Goal: Communication & Community: Answer question/provide support

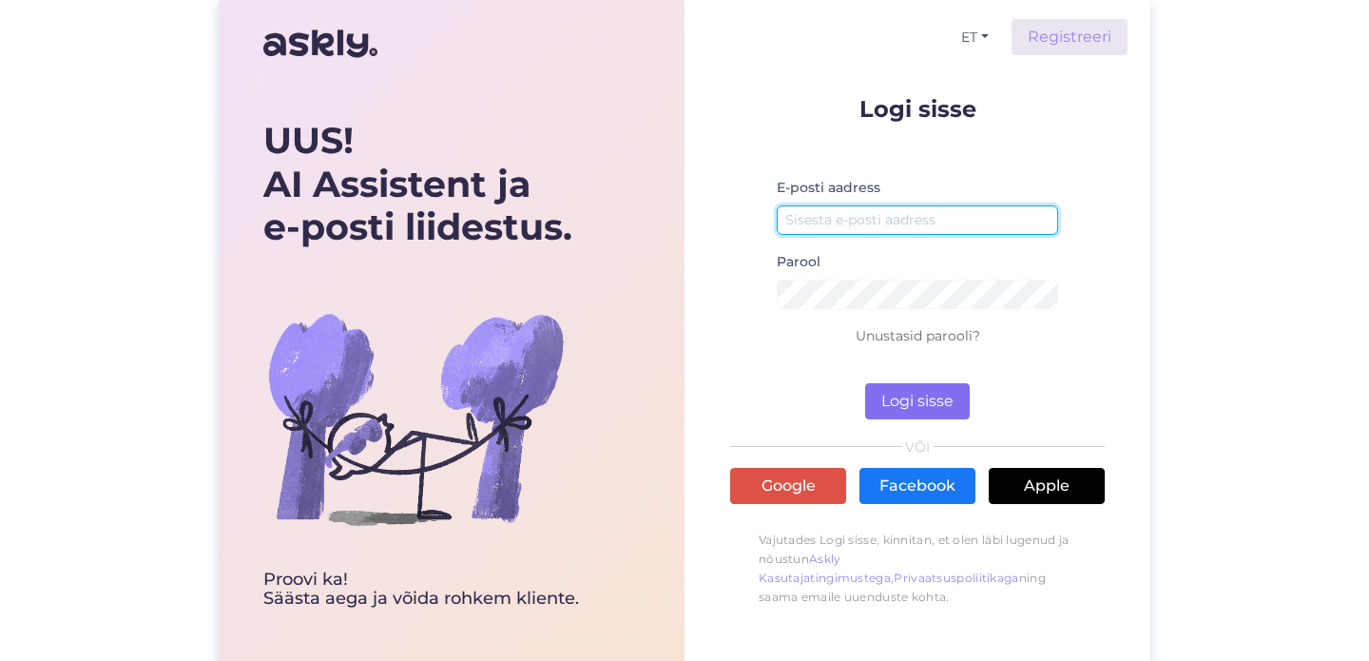
type input "[EMAIL_ADDRESS][DOMAIN_NAME]"
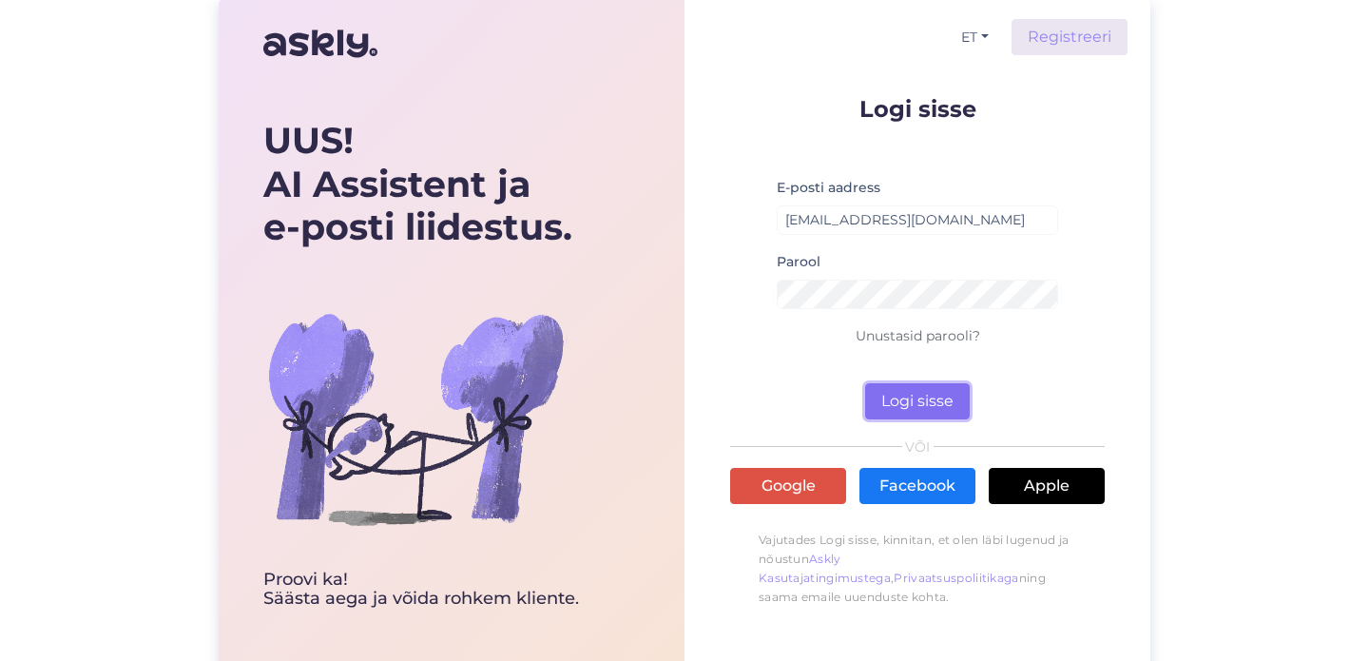
click at [886, 391] on button "Logi sisse" at bounding box center [917, 401] width 105 height 36
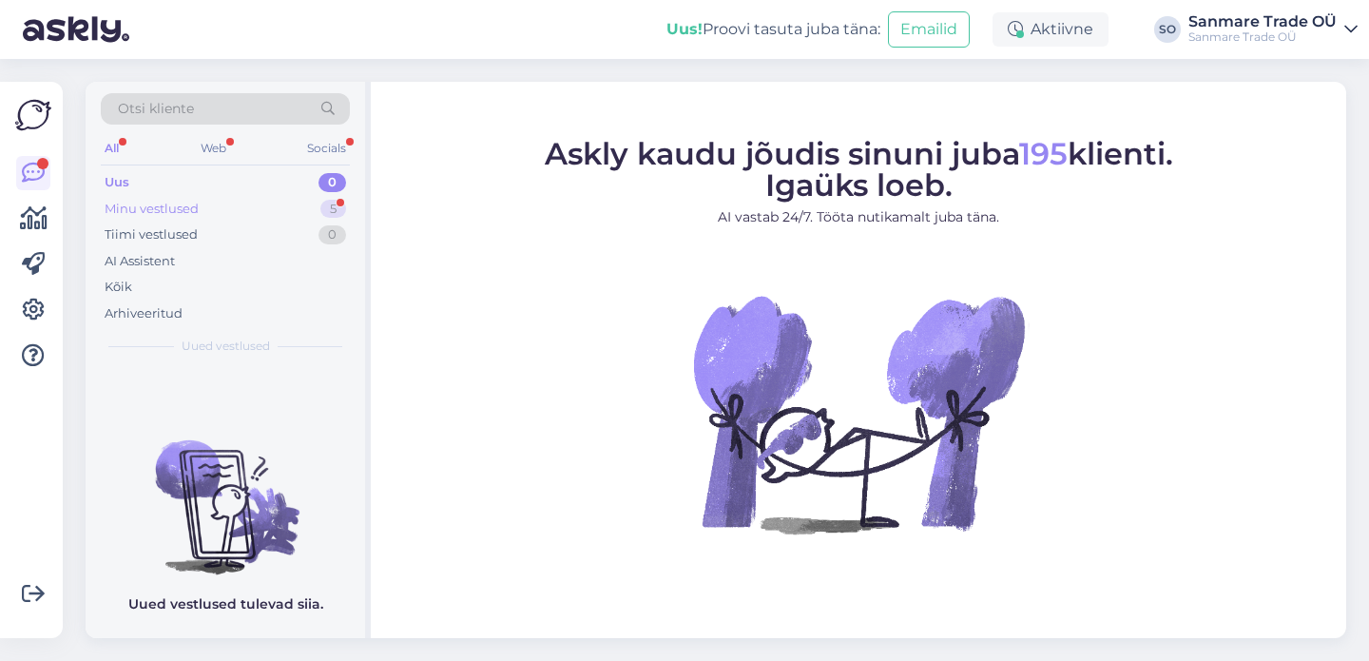
click at [208, 213] on div "Minu vestlused 5" at bounding box center [225, 209] width 249 height 27
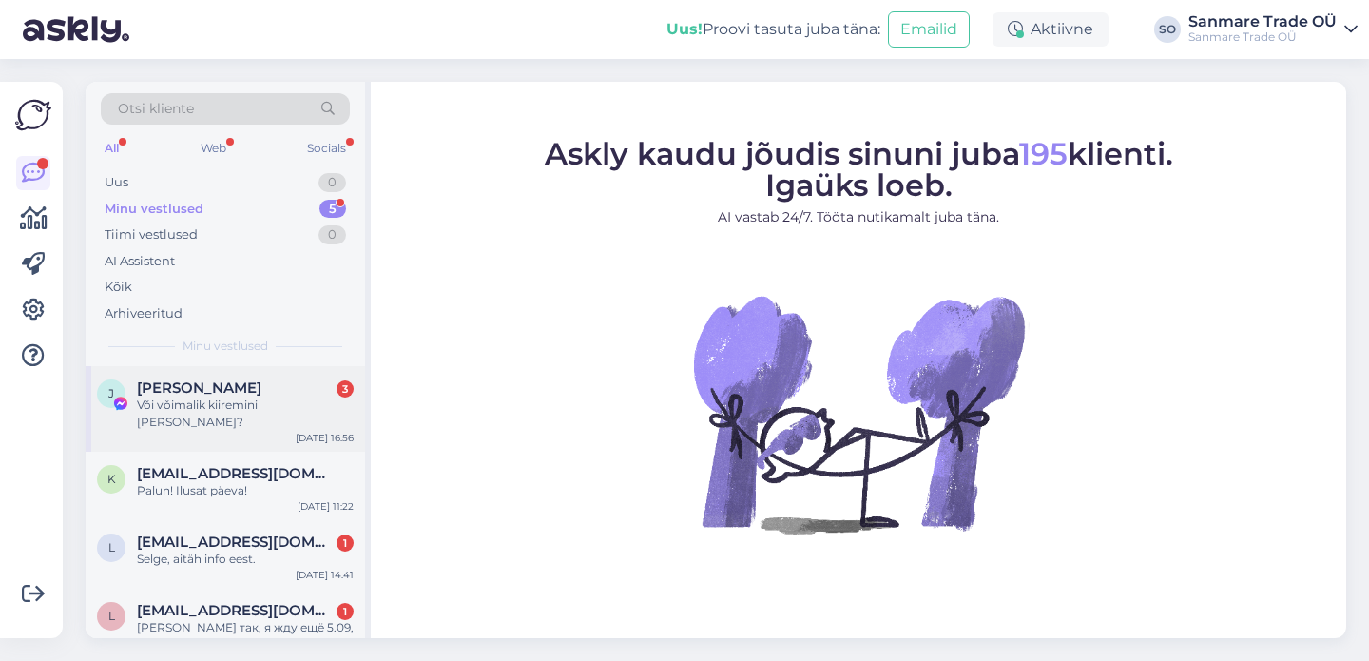
click at [227, 387] on span "[PERSON_NAME]" at bounding box center [199, 387] width 125 height 17
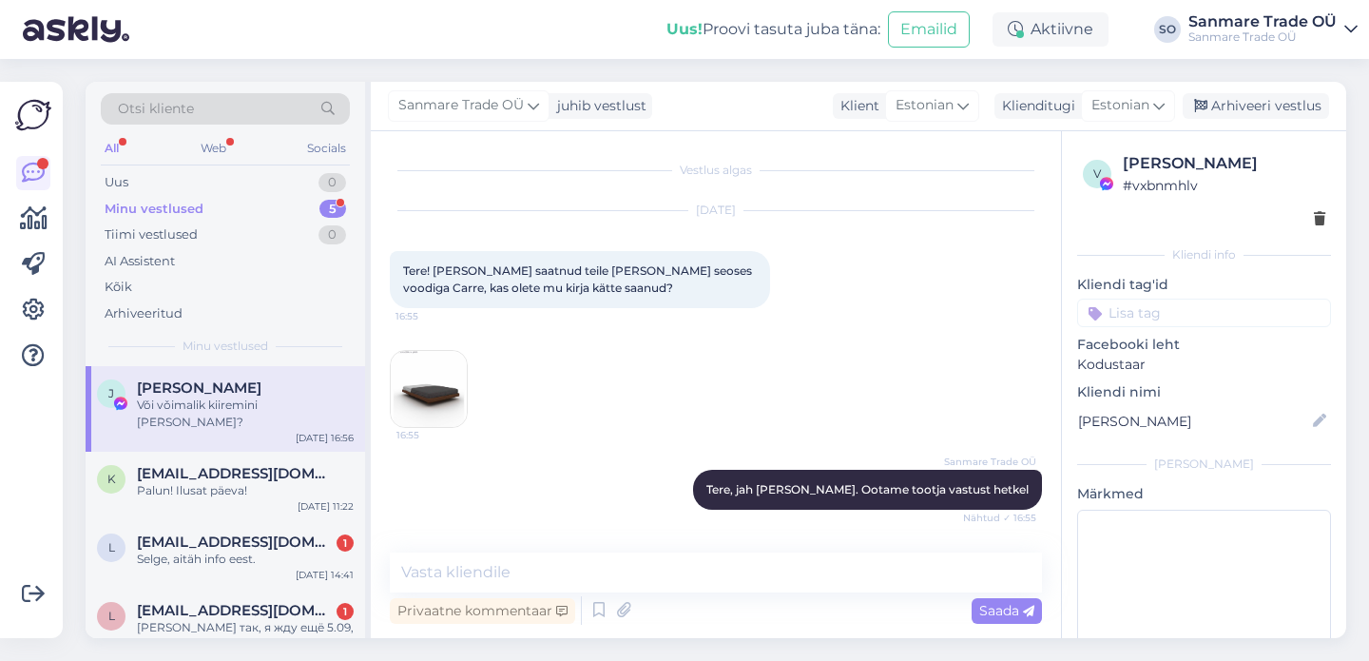
scroll to position [241, 0]
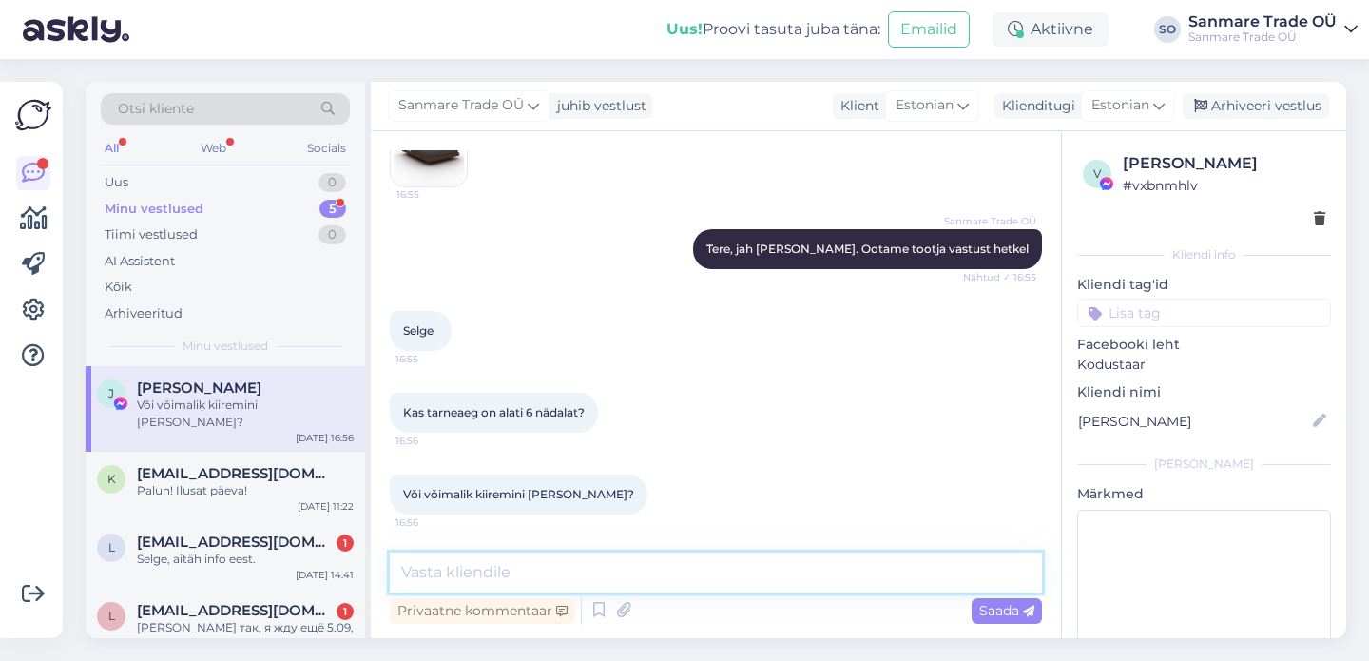
click at [477, 581] on textarea at bounding box center [716, 572] width 652 height 40
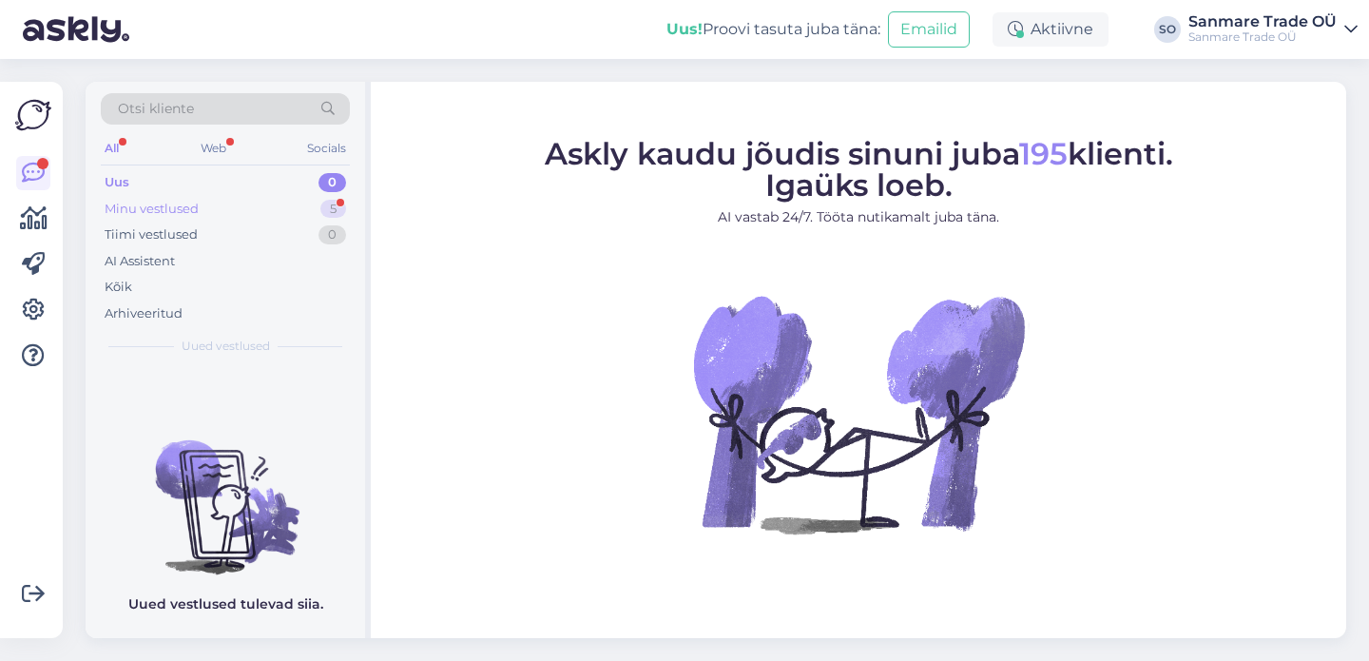
click at [214, 210] on div "Minu vestlused 5" at bounding box center [225, 209] width 249 height 27
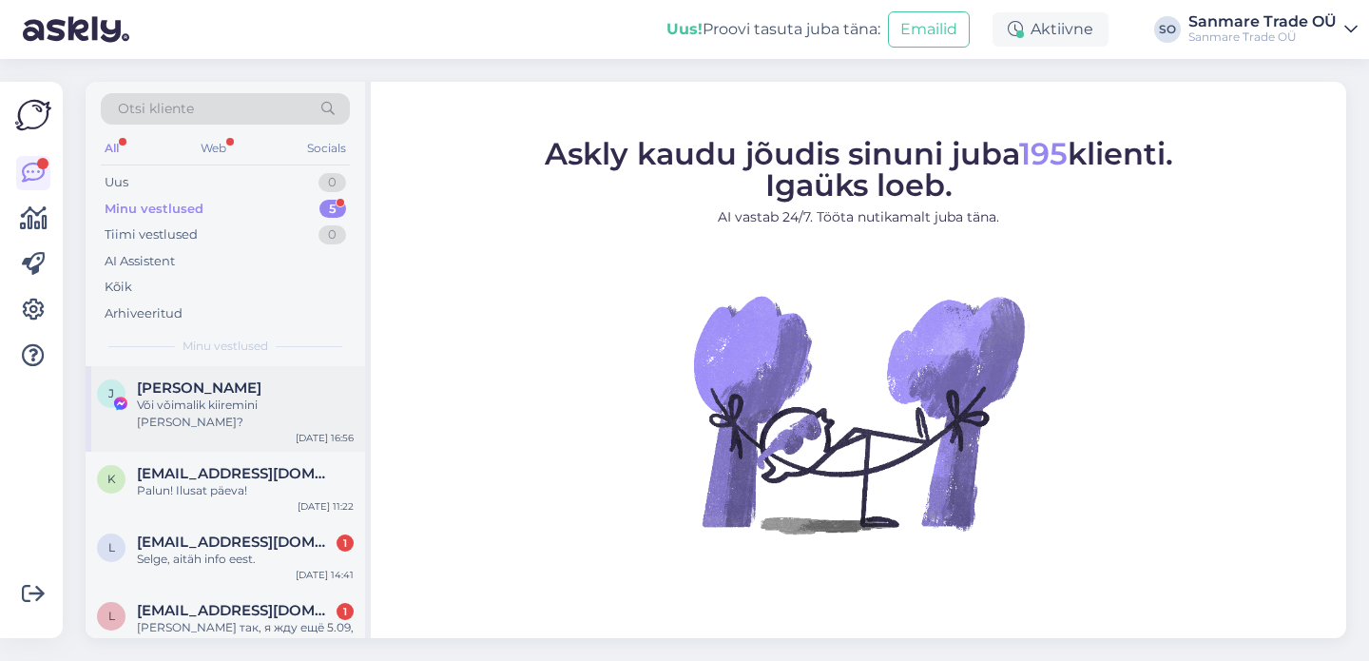
click at [232, 375] on div "J Jekaterina Dubinina Vǒi vǒimalik kiiremini kätta saada? Sep 3 16:56" at bounding box center [225, 409] width 279 height 86
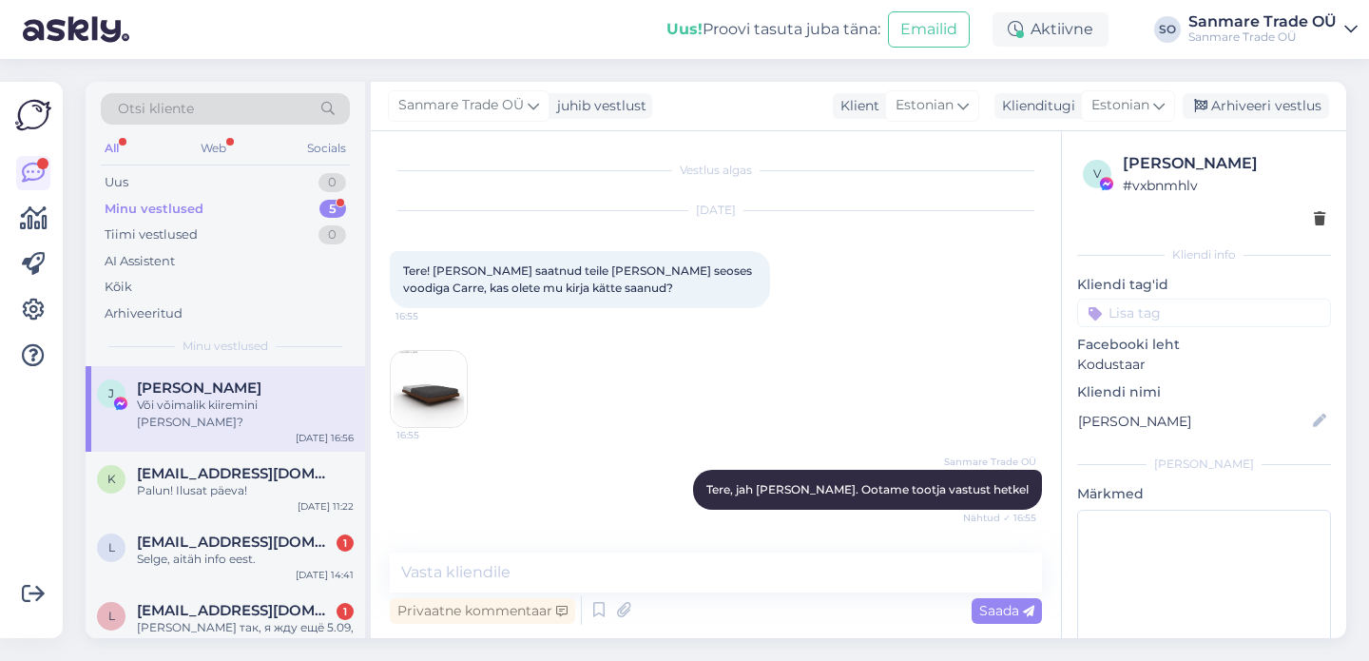
scroll to position [241, 0]
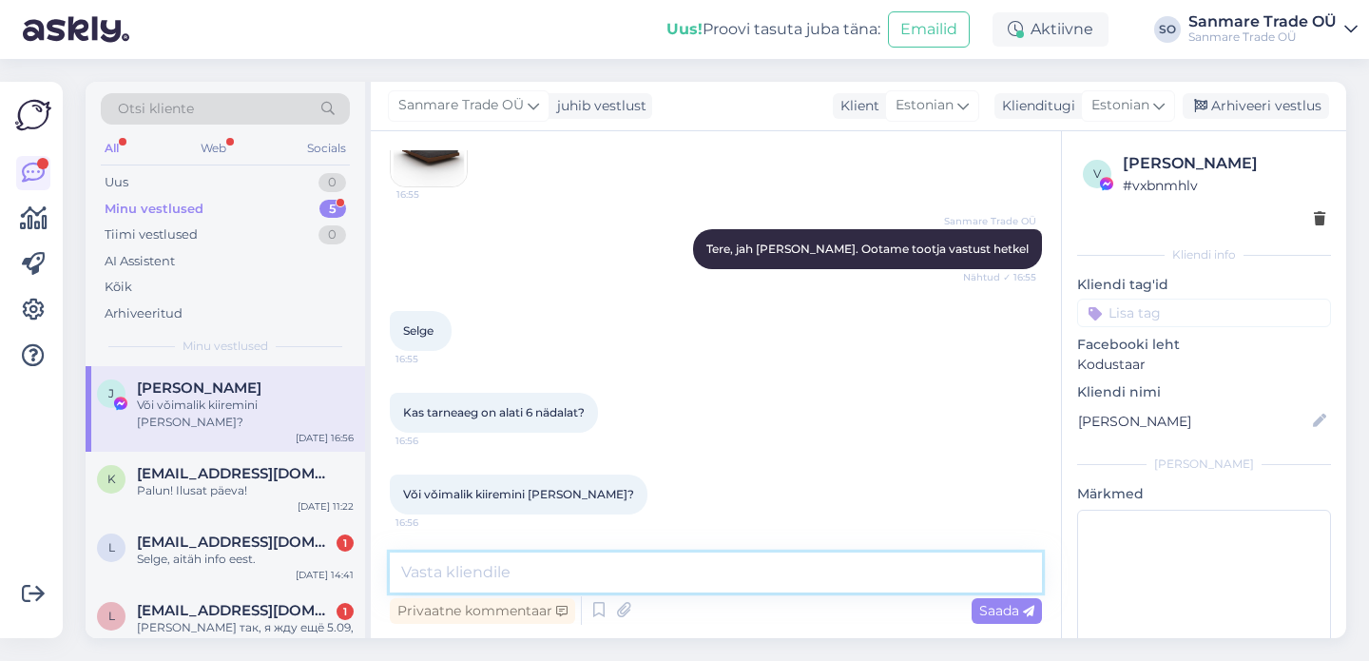
click at [617, 581] on textarea at bounding box center [716, 572] width 652 height 40
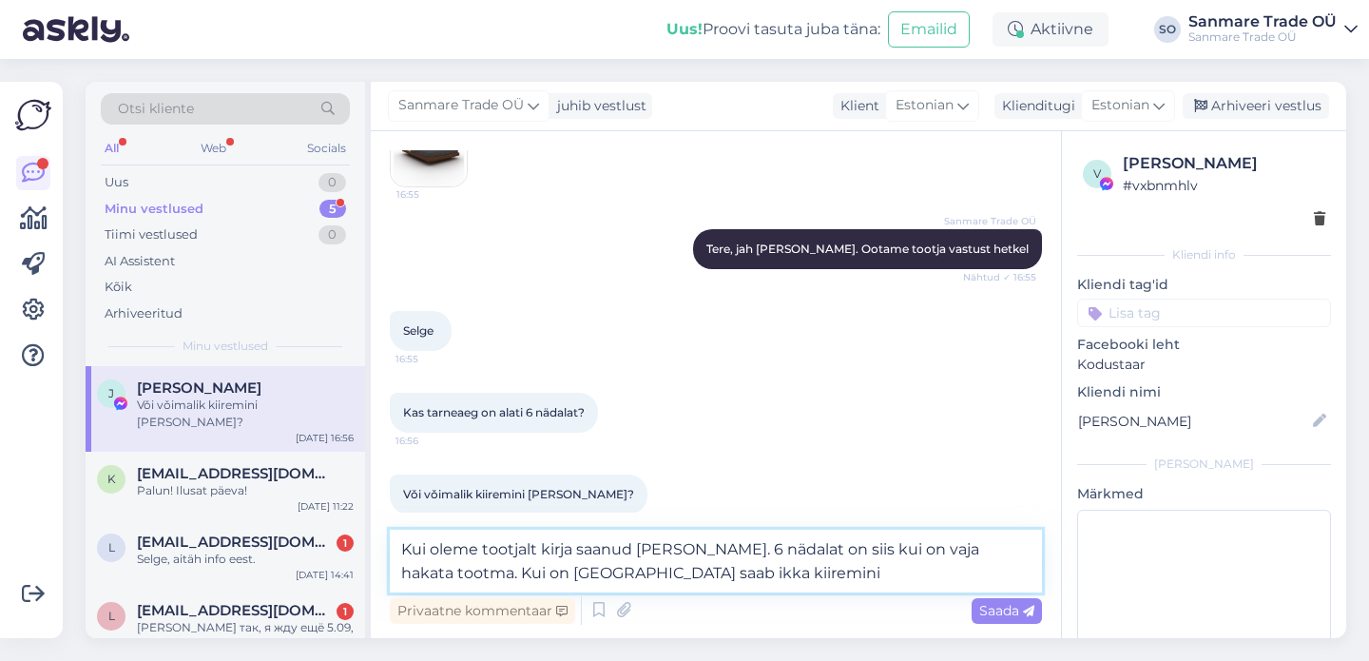
type textarea "Kui oleme tootjalt kirja saanud anname teada. 6 nädalat on siis kui on vaja hak…"
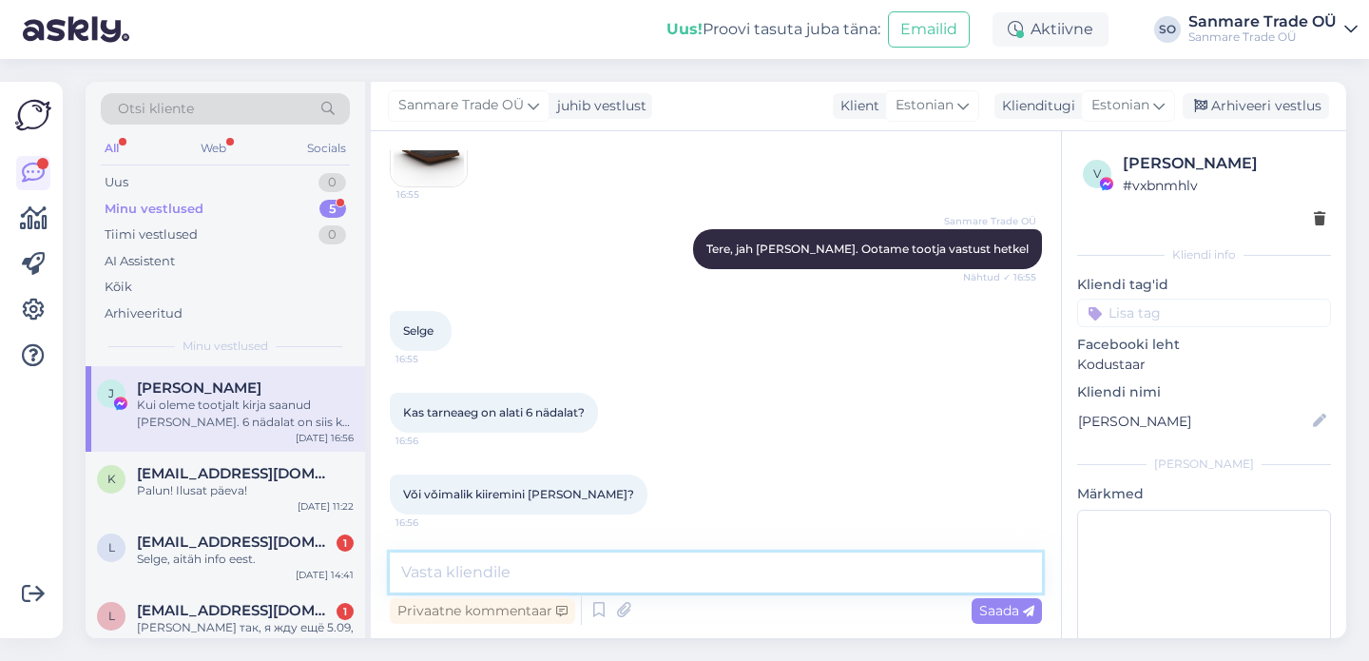
scroll to position [356, 0]
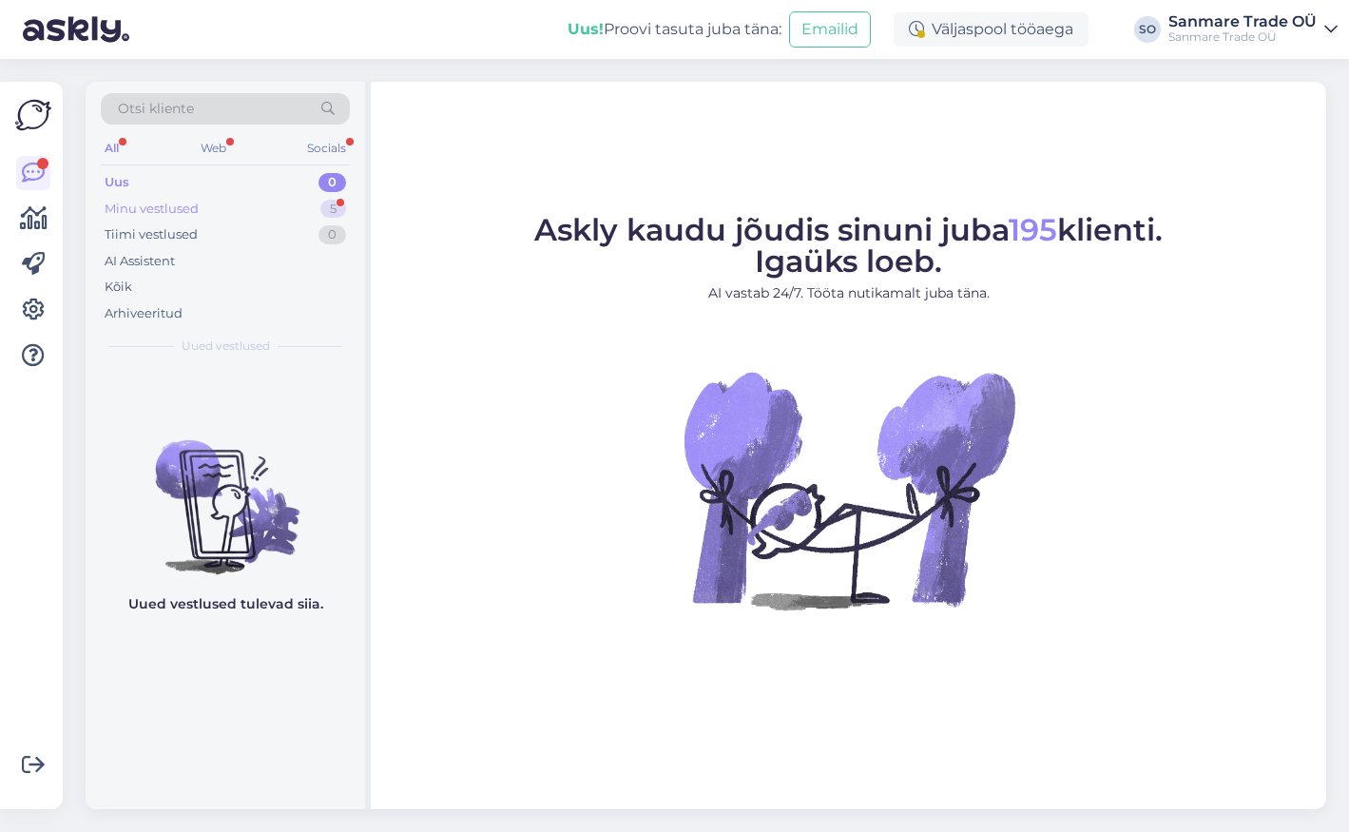
click at [244, 203] on div "Minu vestlused 5" at bounding box center [225, 209] width 249 height 27
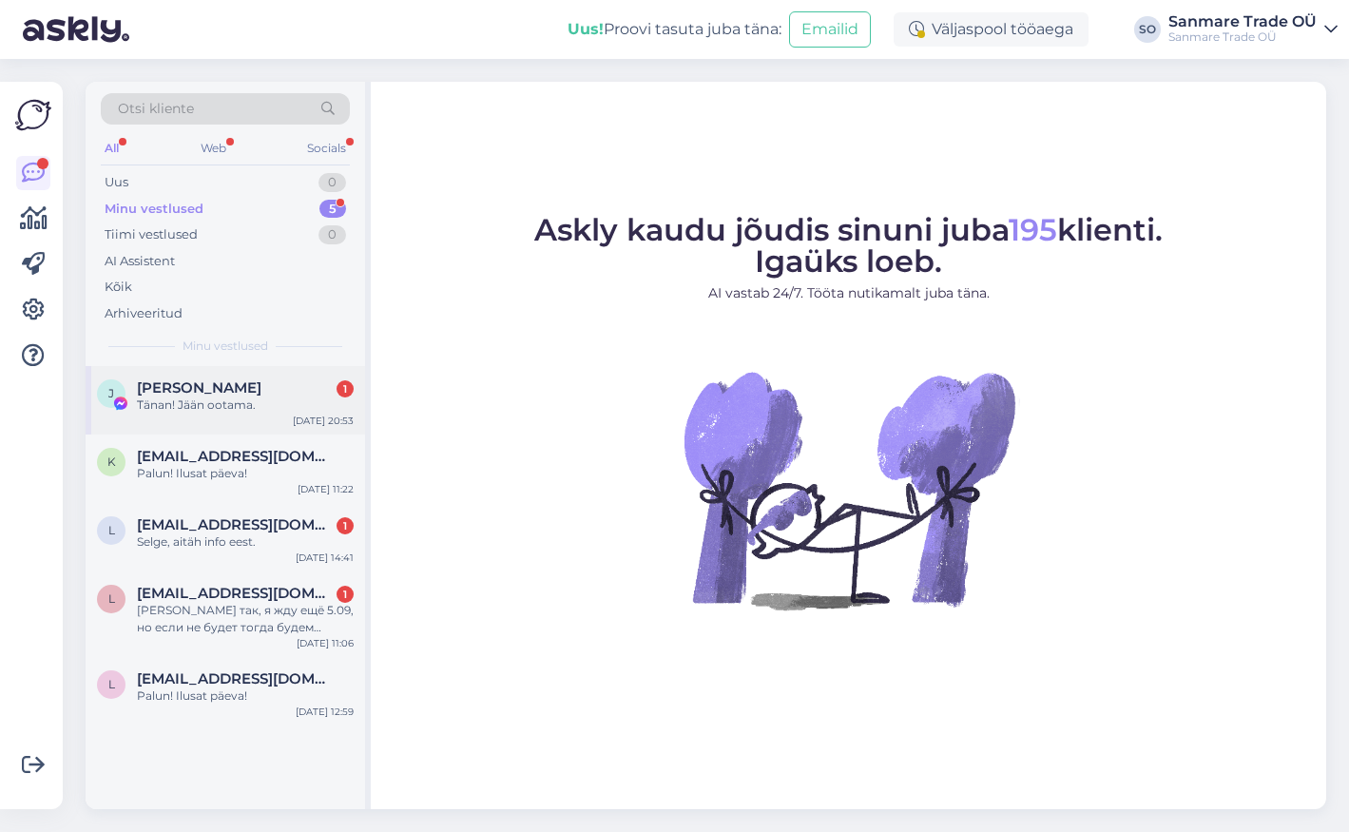
click at [183, 418] on div "J Jekaterina Dubinina 1 Tänan! Jään ootama. Sep 3 20:53" at bounding box center [225, 400] width 279 height 68
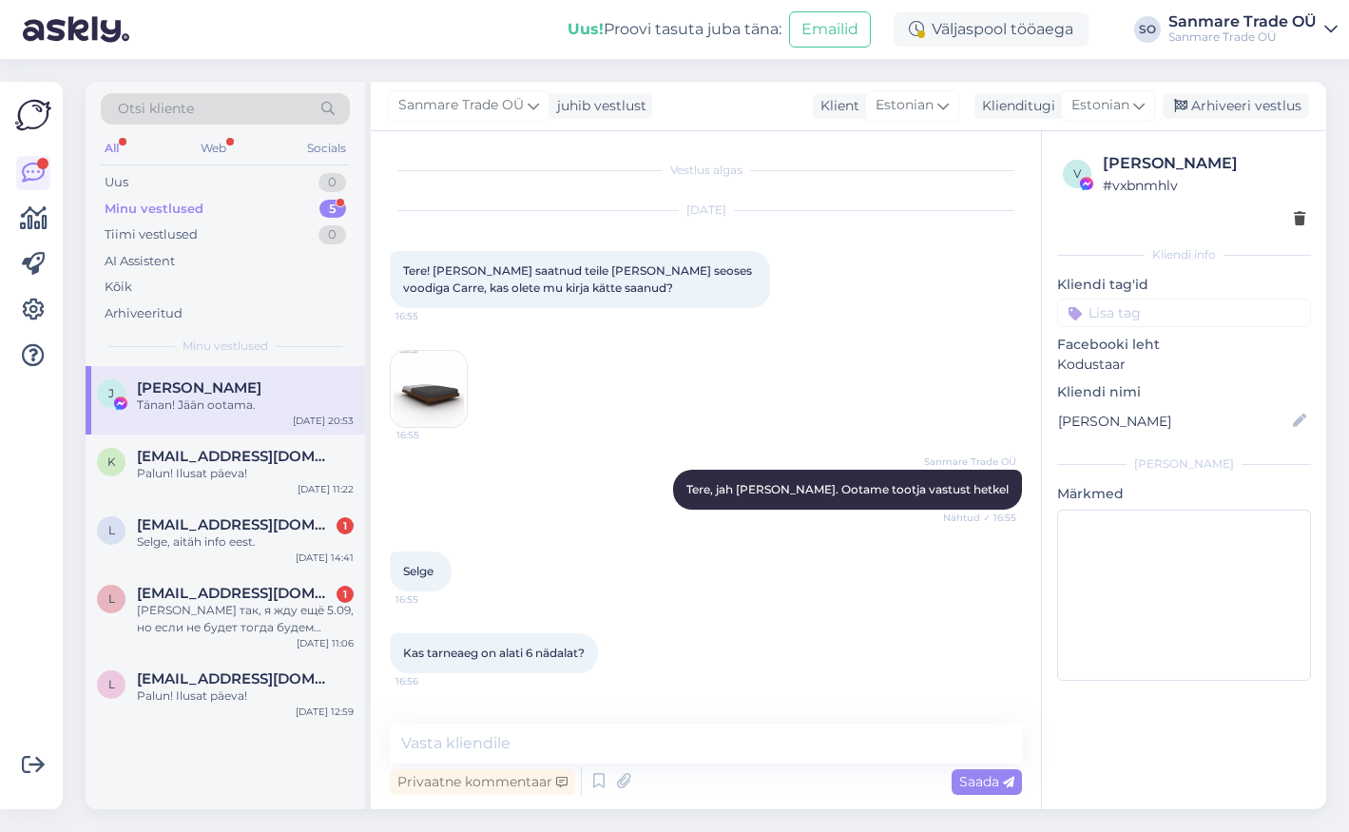
click at [683, 271] on span "Tere! [PERSON_NAME] saatnud teile [PERSON_NAME] seoses voodiga Carre, kas olete…" at bounding box center [579, 278] width 352 height 31
copy span "Carre"
